Goal: Check status: Check status

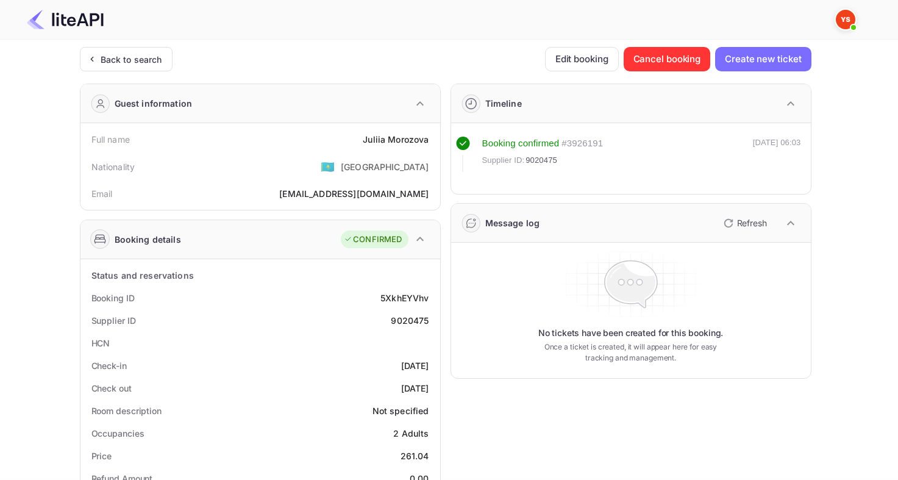
click at [147, 68] on div "Back to search" at bounding box center [126, 59] width 93 height 24
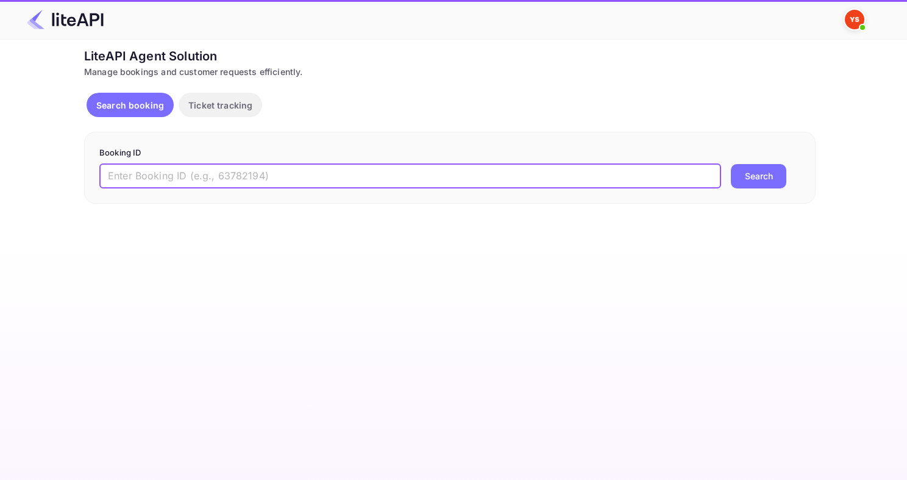
click at [269, 174] on input "text" at bounding box center [410, 176] width 622 height 24
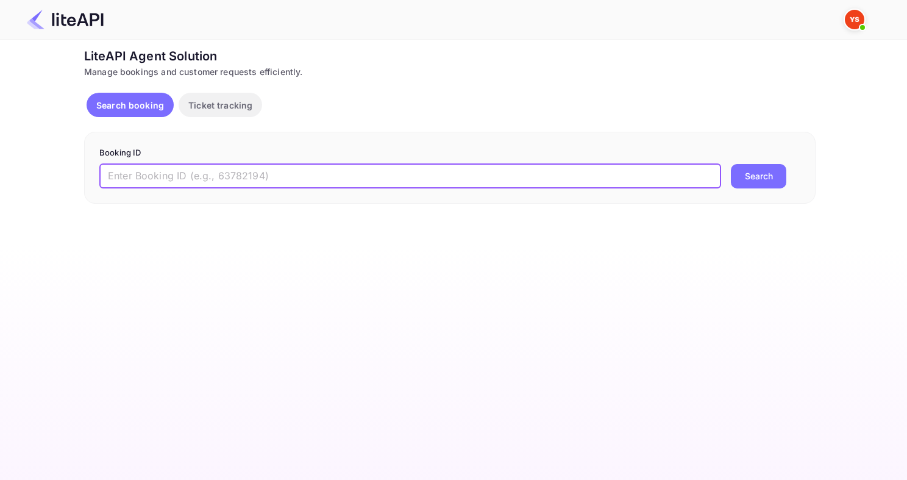
paste input "8927166"
type input "8927166"
click at [731, 164] on button "Search" at bounding box center [758, 176] width 55 height 24
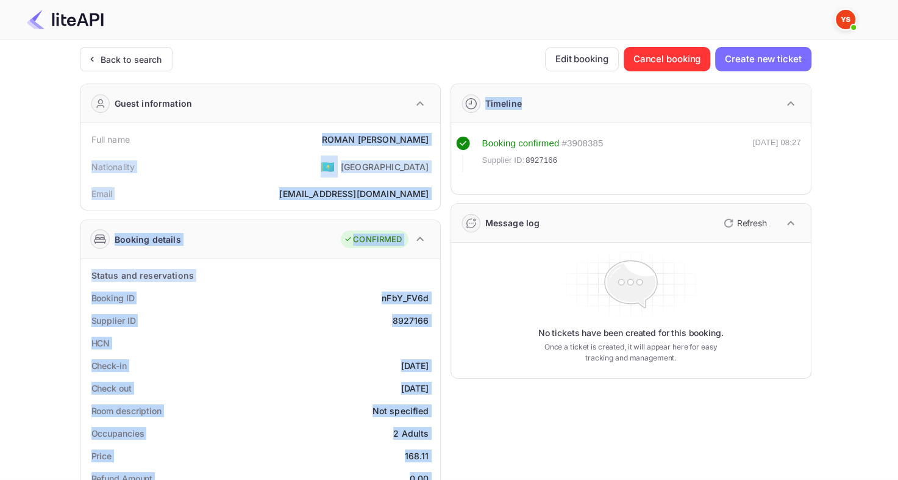
drag, startPoint x: 346, startPoint y: 139, endPoint x: 445, endPoint y: 141, distance: 98.2
click at [437, 137] on div "Full name [PERSON_NAME] Nationality 🇰🇿 [DEMOGRAPHIC_DATA] Email [EMAIL_ADDRESS]…" at bounding box center [261, 166] width 360 height 87
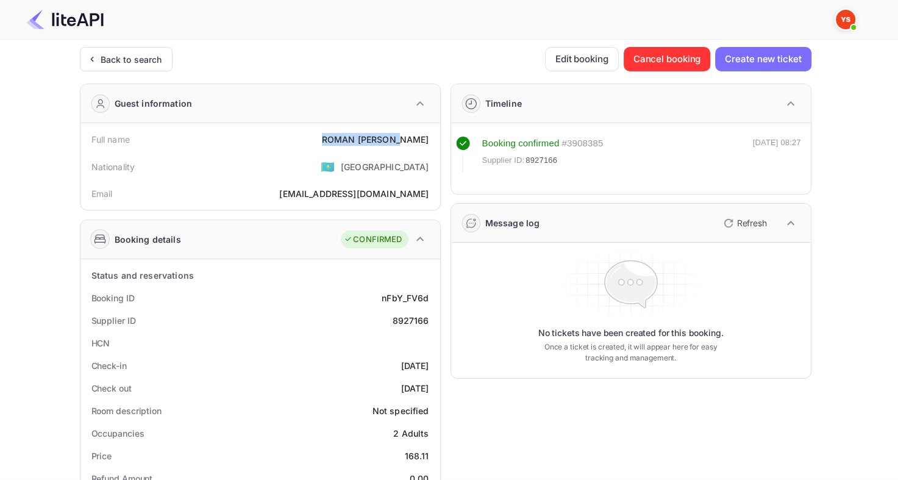
drag, startPoint x: 351, startPoint y: 139, endPoint x: 429, endPoint y: 138, distance: 78.1
click at [429, 138] on div "[PERSON_NAME]" at bounding box center [375, 139] width 107 height 13
copy div "[PERSON_NAME]"
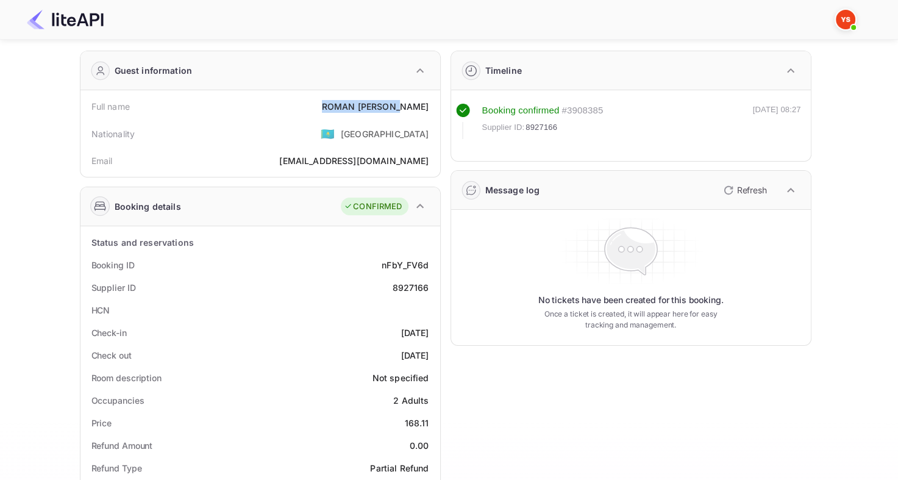
scroll to position [61, 0]
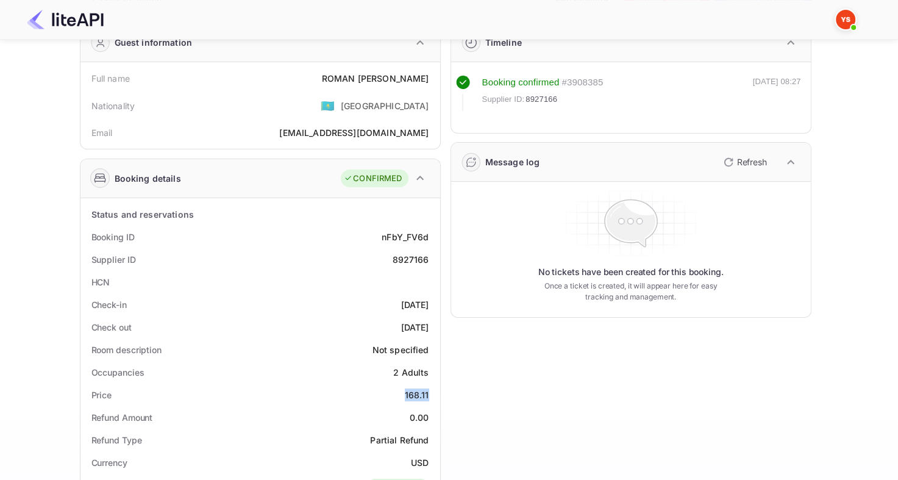
drag, startPoint x: 401, startPoint y: 398, endPoint x: 432, endPoint y: 394, distance: 30.7
click at [432, 394] on div "Price 168.11" at bounding box center [260, 395] width 350 height 23
copy div "168.11"
